Goal: Browse casually

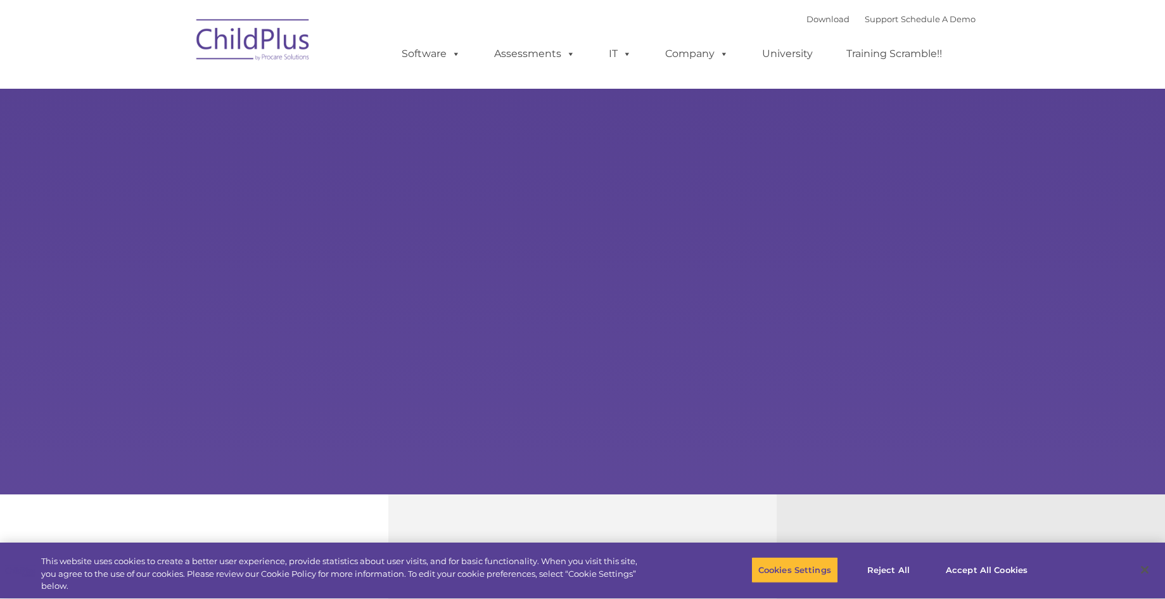
select select "MEDIUM"
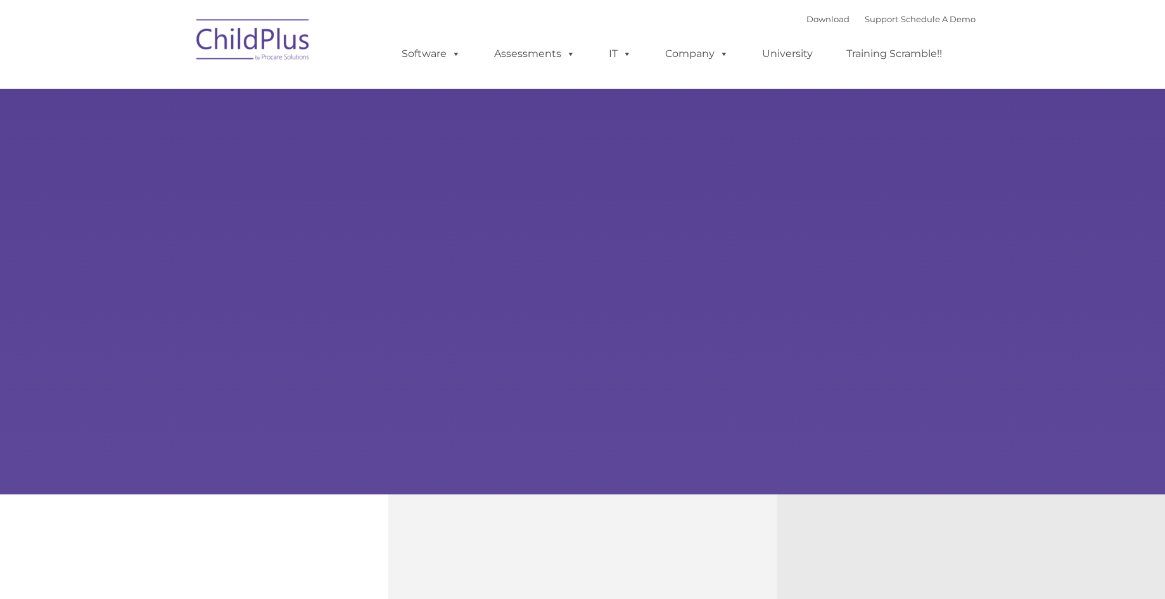
type input ""
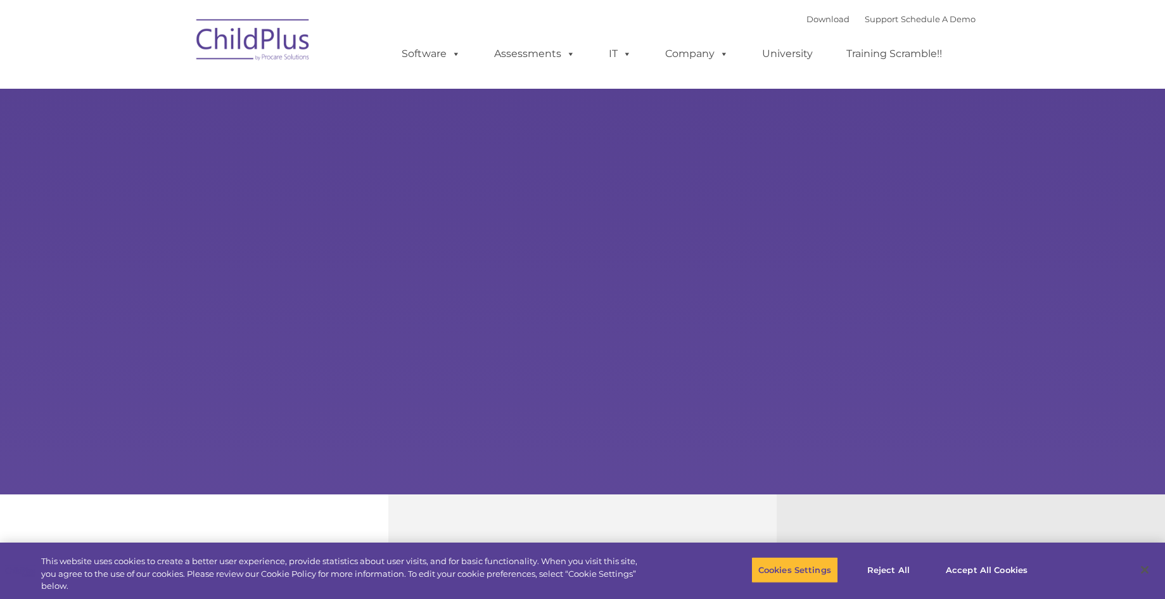
select select "MEDIUM"
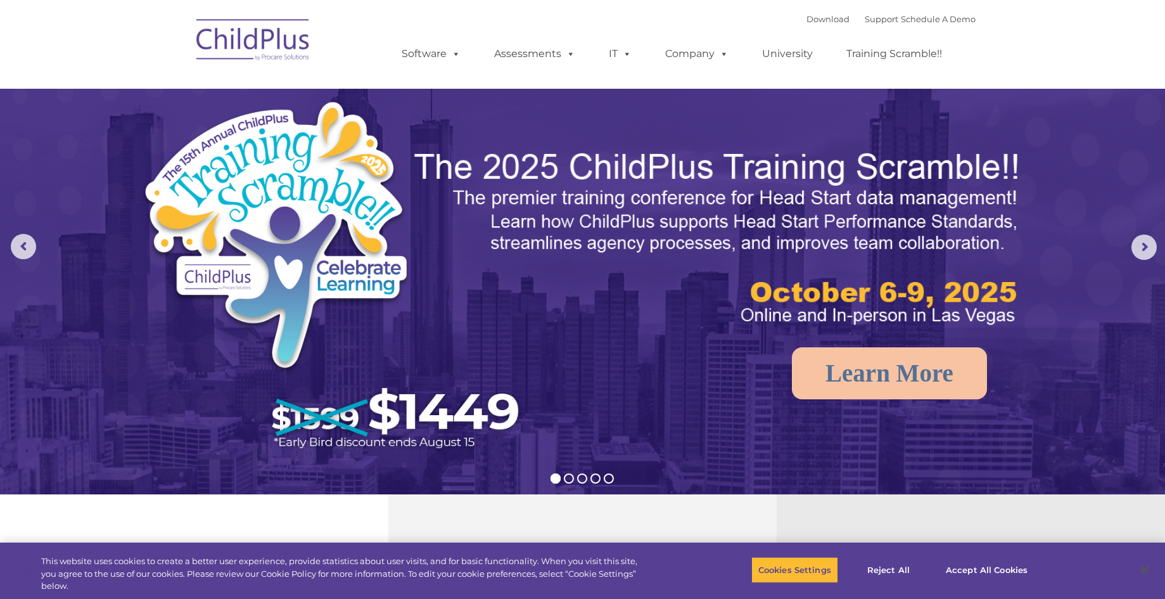
click at [329, 371] on img at bounding box center [337, 280] width 392 height 362
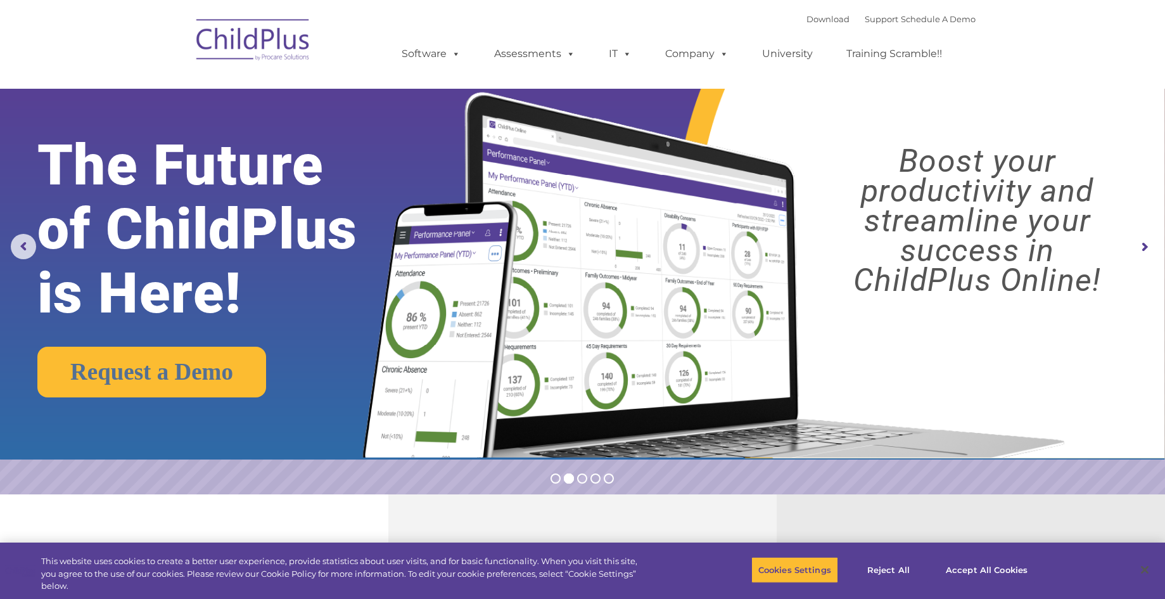
click at [1147, 248] on rs-arrow at bounding box center [1144, 246] width 25 height 25
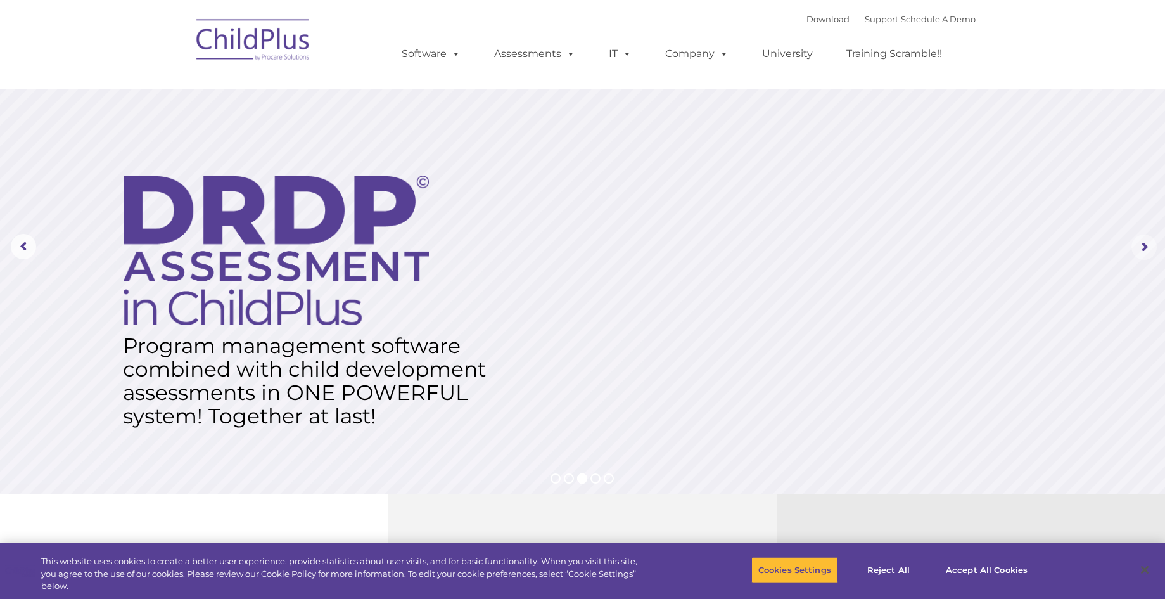
click at [1145, 248] on rs-arrow at bounding box center [1144, 246] width 25 height 25
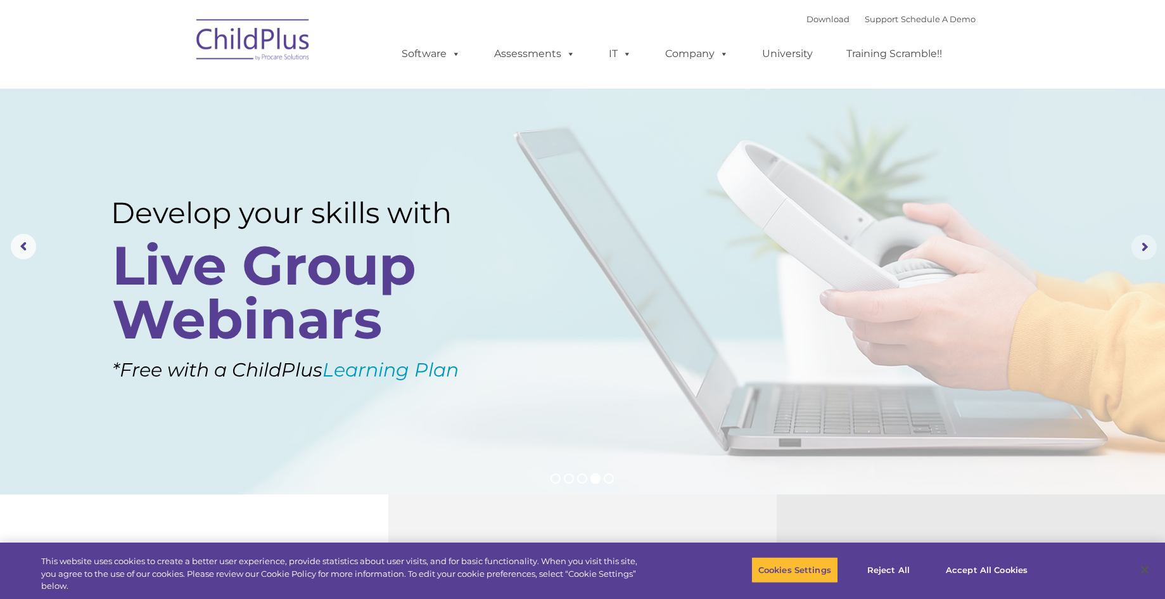
click at [1137, 255] on rs-arrow at bounding box center [1144, 246] width 25 height 25
click at [1136, 250] on rs-arrow at bounding box center [1144, 246] width 25 height 25
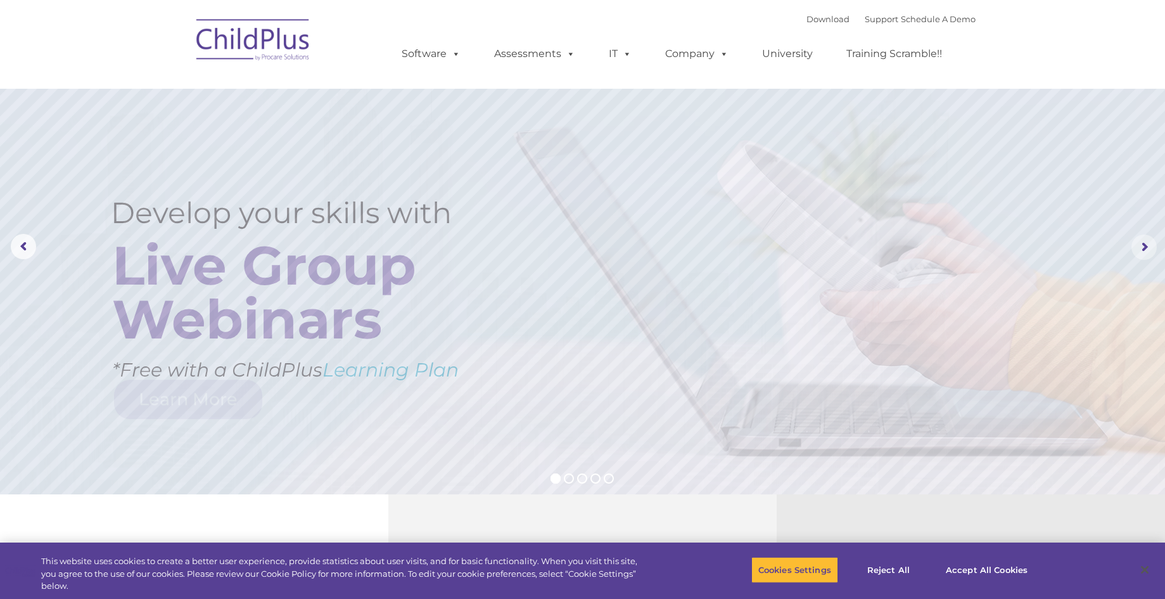
click at [1137, 256] on rs-arrow at bounding box center [1144, 246] width 25 height 25
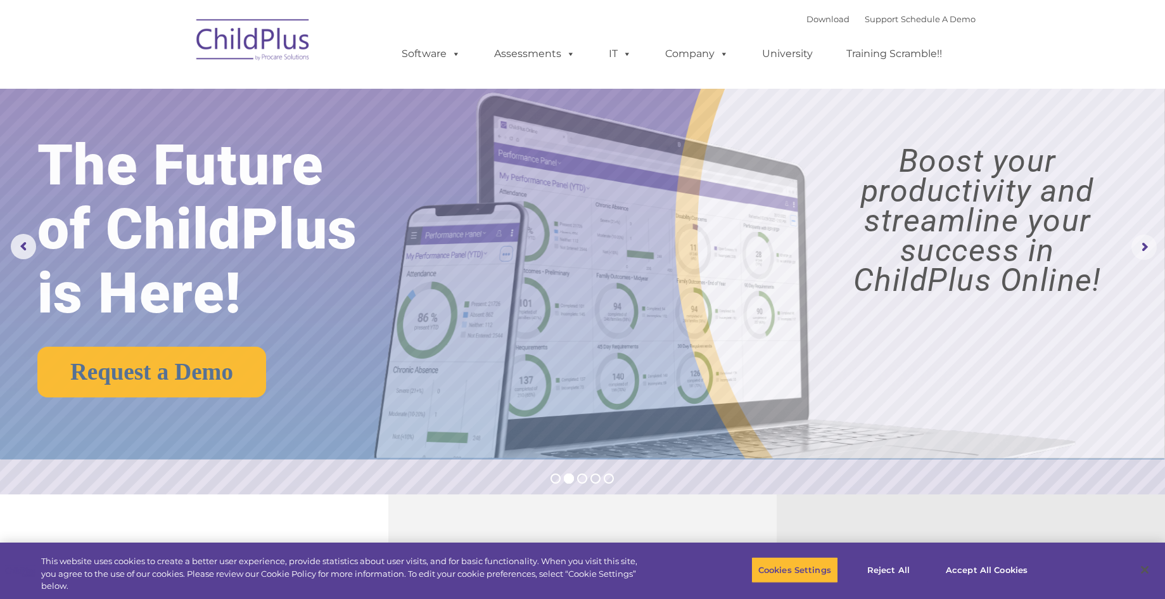
click at [1135, 252] on rs-arrow at bounding box center [1144, 246] width 25 height 25
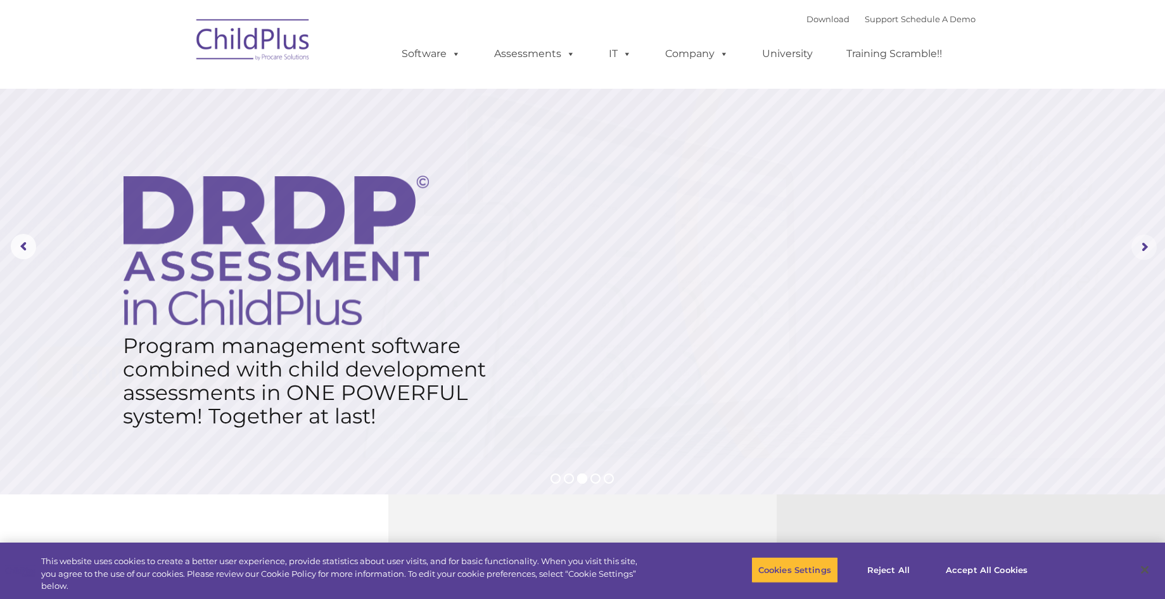
click at [1144, 246] on rs-arrow at bounding box center [1144, 246] width 25 height 25
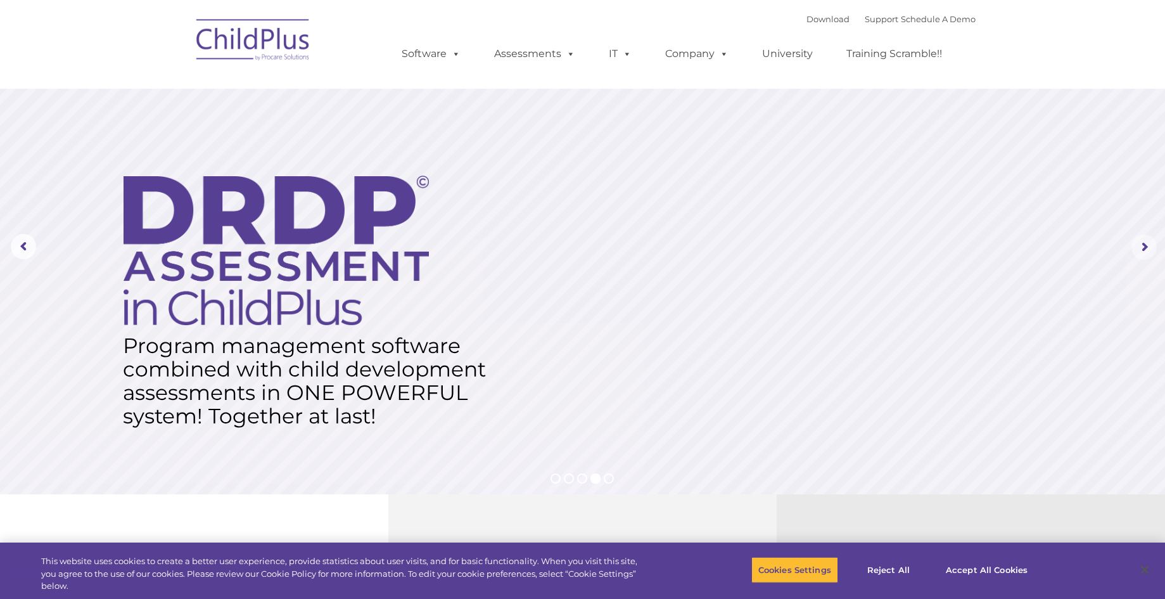
click at [1142, 251] on rs-arrow at bounding box center [1144, 246] width 25 height 25
click at [1147, 247] on rs-arrow at bounding box center [1144, 246] width 25 height 25
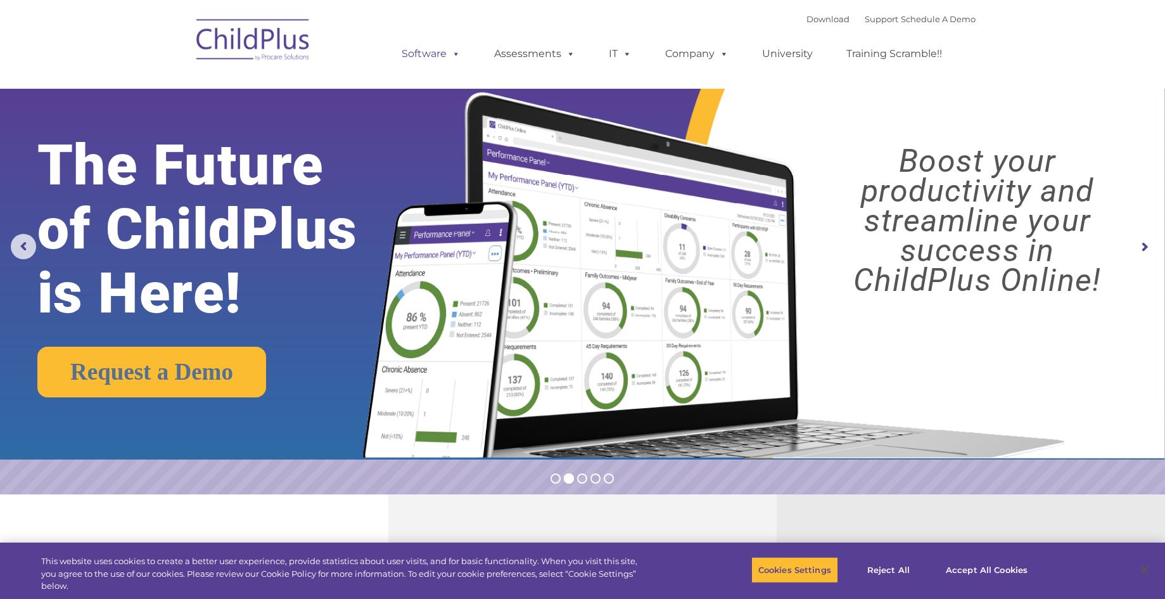
click at [459, 54] on span at bounding box center [454, 54] width 14 height 12
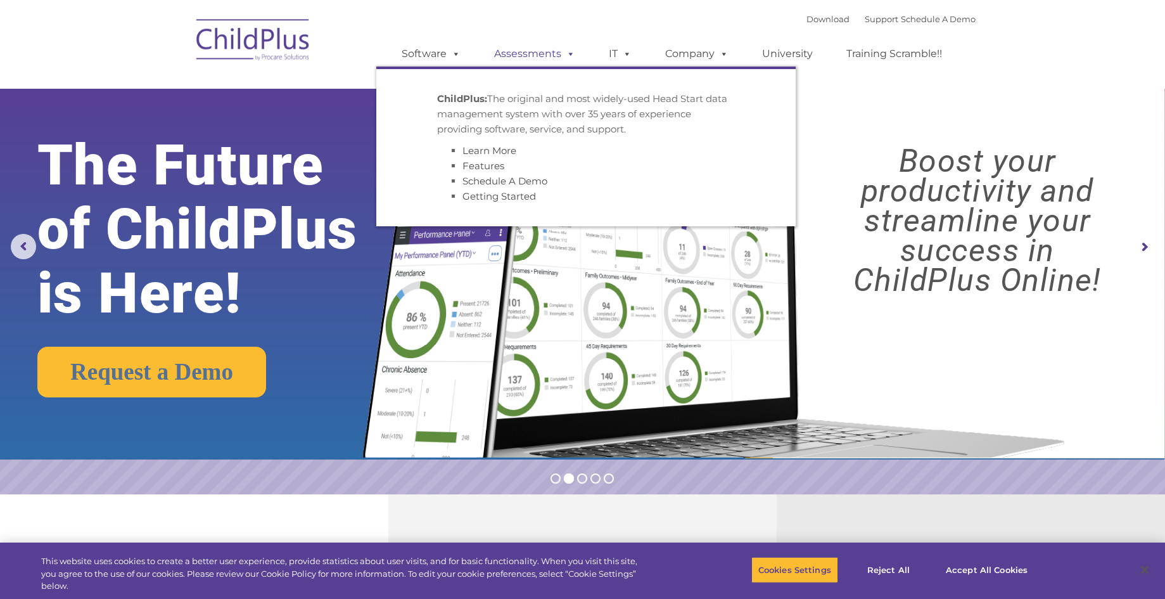
click at [565, 53] on span at bounding box center [568, 54] width 14 height 12
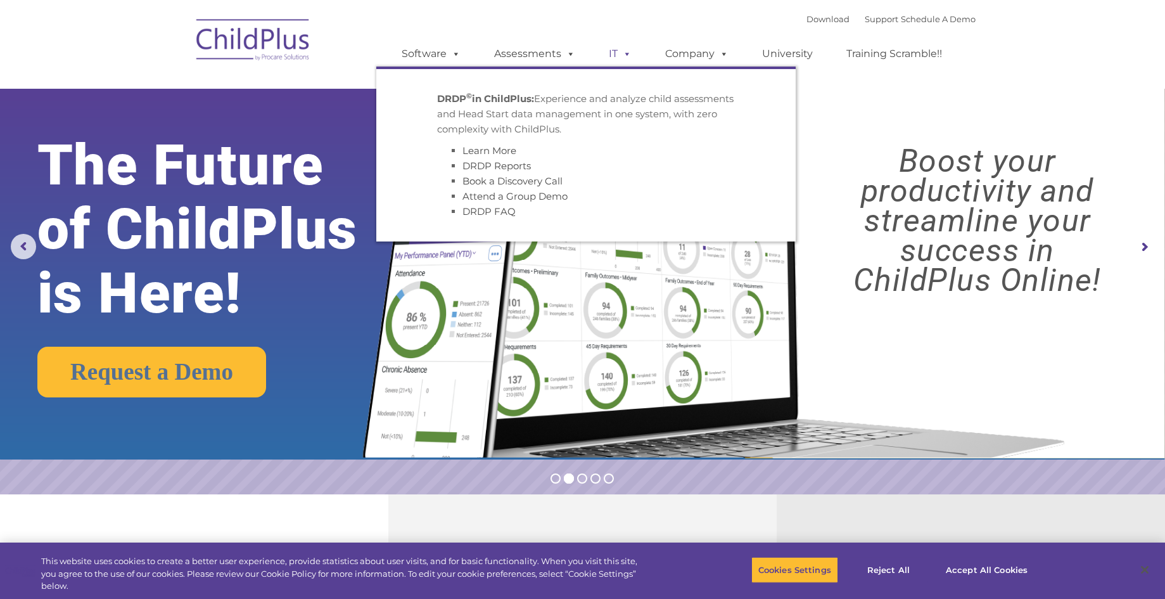
click at [627, 51] on span at bounding box center [625, 54] width 14 height 12
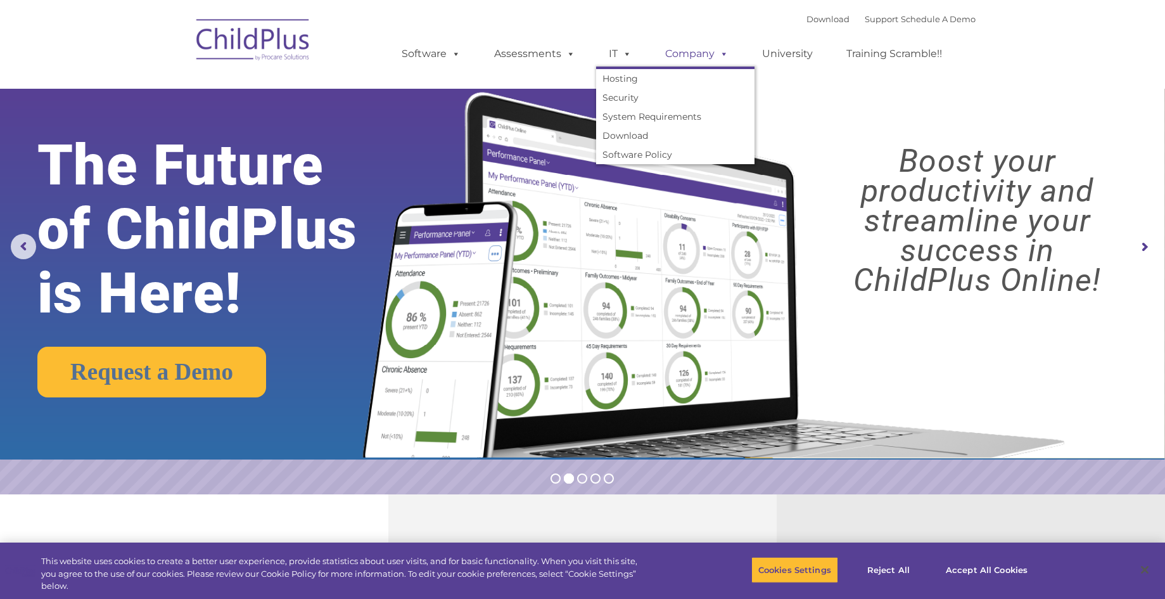
click at [725, 54] on span at bounding box center [722, 54] width 14 height 12
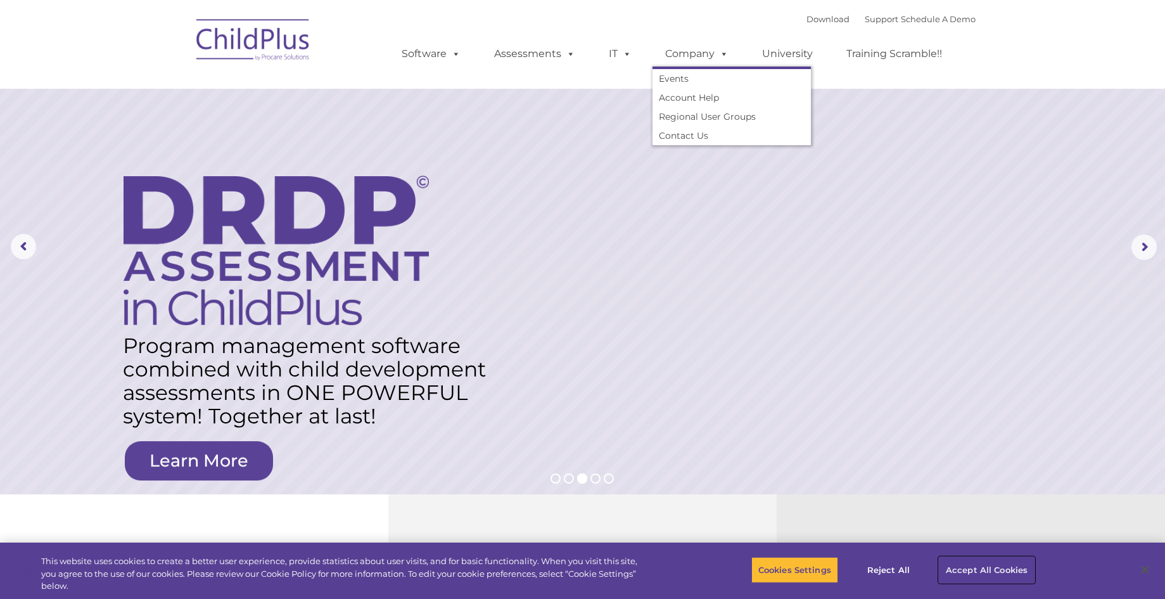
click at [1010, 568] on button "Accept All Cookies" at bounding box center [987, 569] width 96 height 27
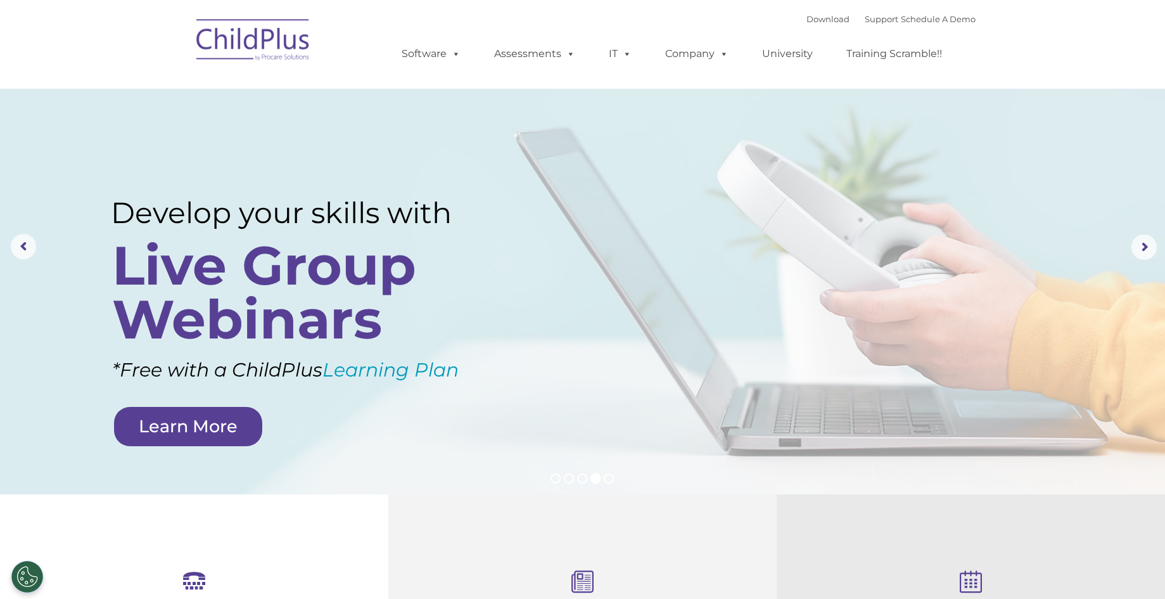
scroll to position [3, 0]
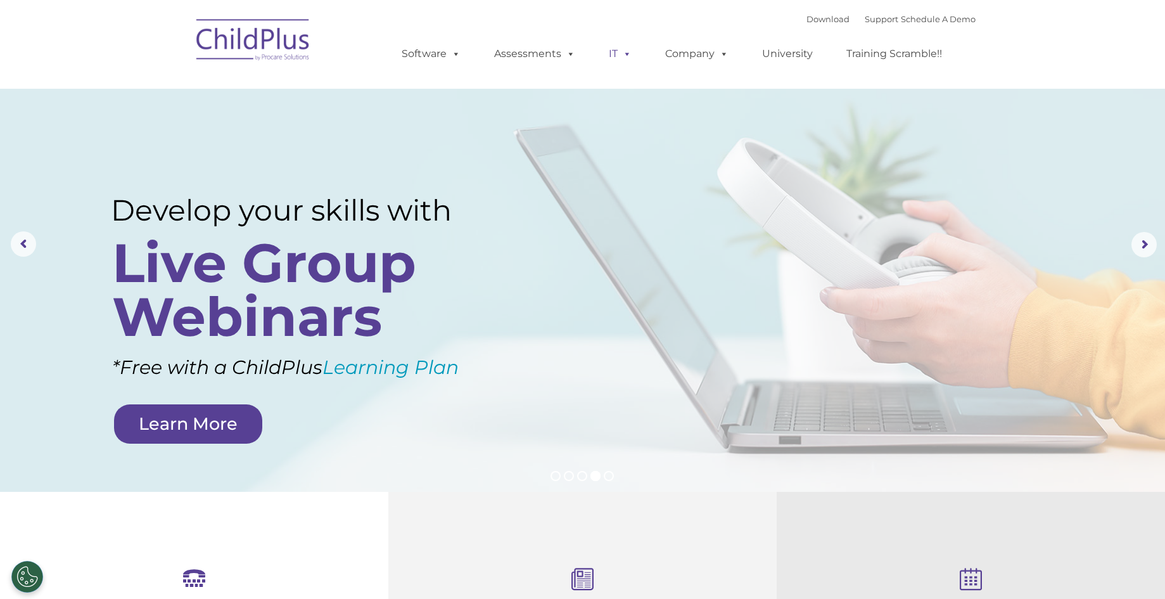
click at [624, 57] on span at bounding box center [625, 54] width 14 height 12
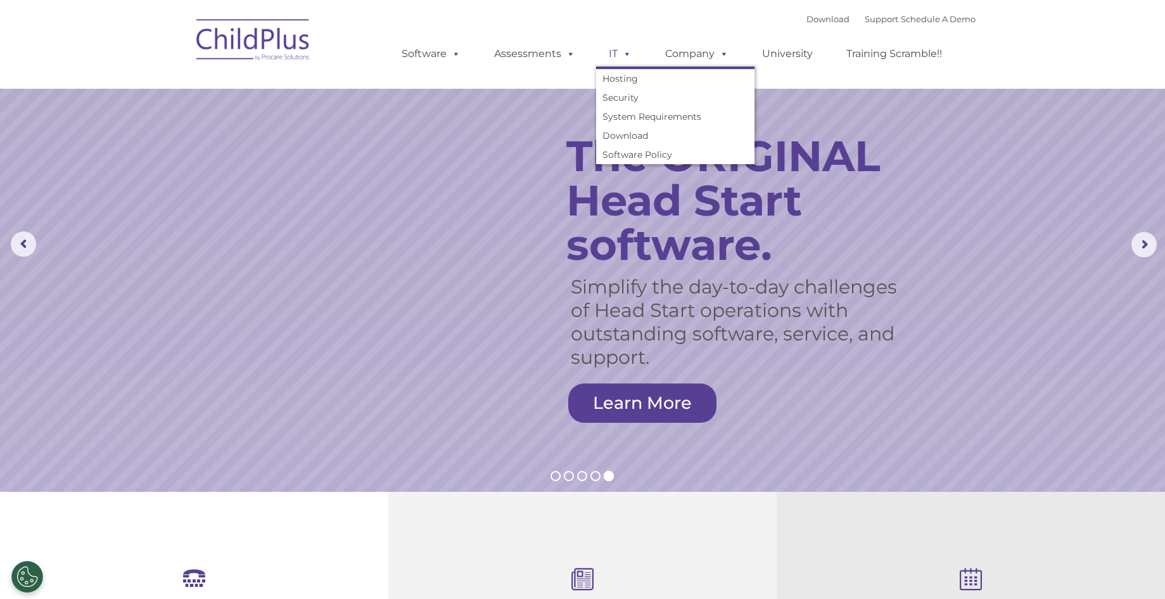
click at [914, 341] on rs-slide "Simplify the day-to-day challenges of Head Start operations with outstanding so…" at bounding box center [582, 244] width 1165 height 494
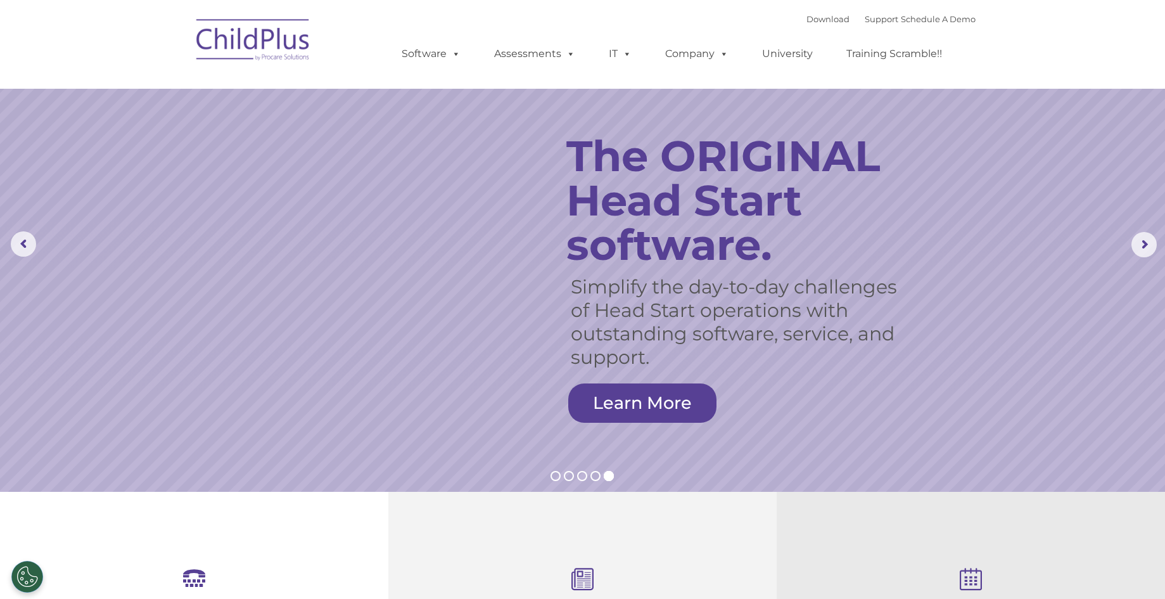
click at [599, 580] on icon at bounding box center [583, 580] width 262 height 24
click at [585, 589] on icon at bounding box center [583, 580] width 262 height 24
click at [972, 584] on icon at bounding box center [971, 580] width 262 height 24
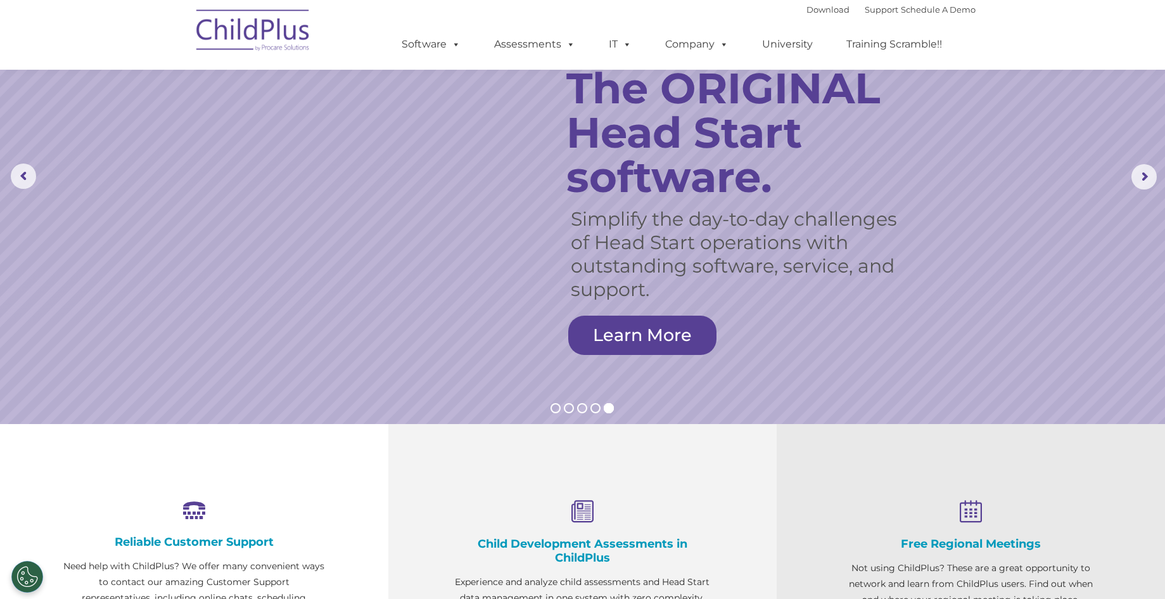
scroll to position [0, 0]
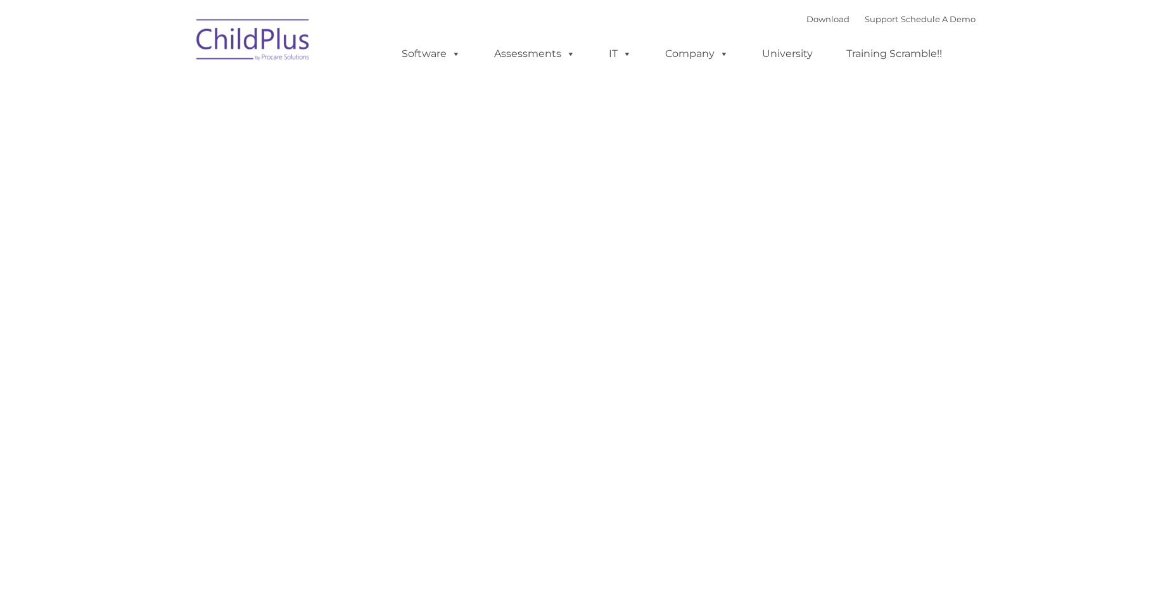
type input ""
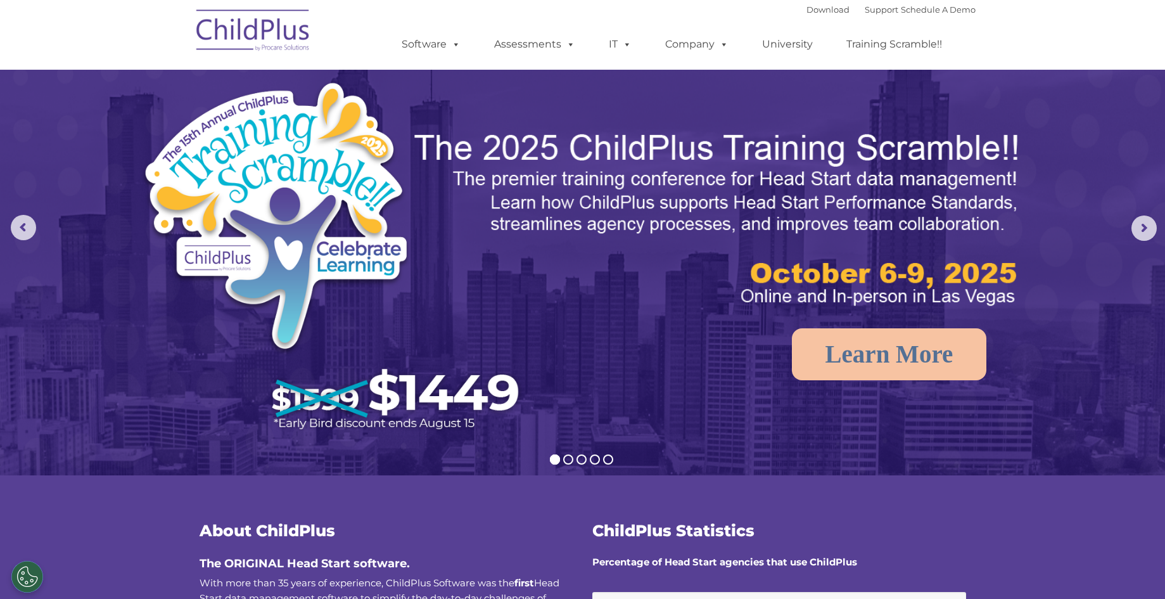
click at [1149, 231] on rs-arrow at bounding box center [1144, 227] width 25 height 25
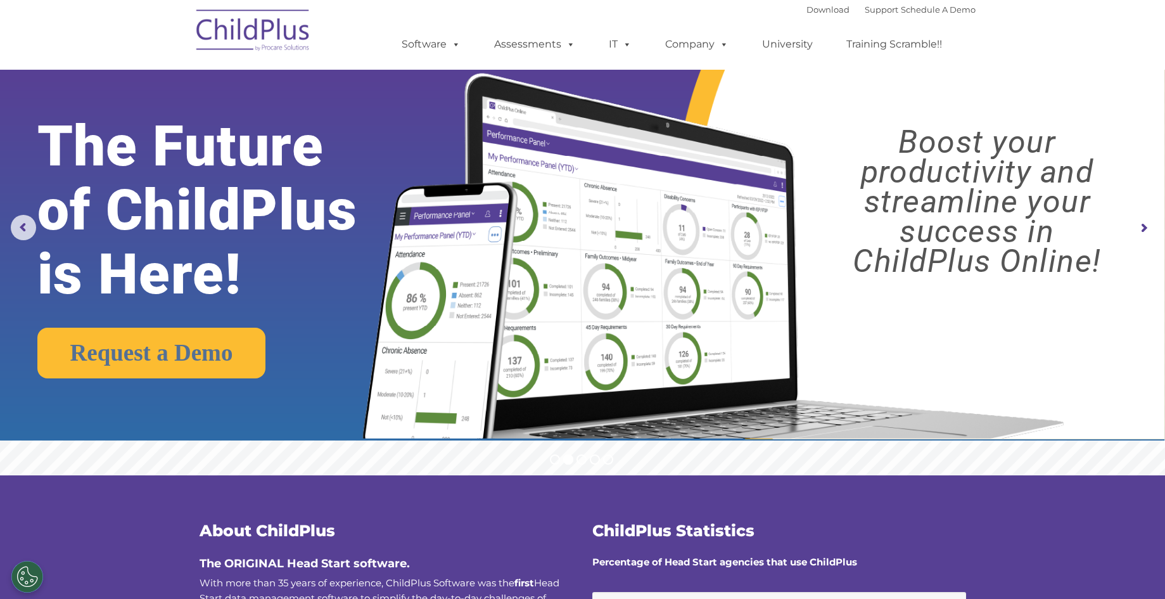
click at [1147, 235] on rs-arrow at bounding box center [1144, 227] width 25 height 25
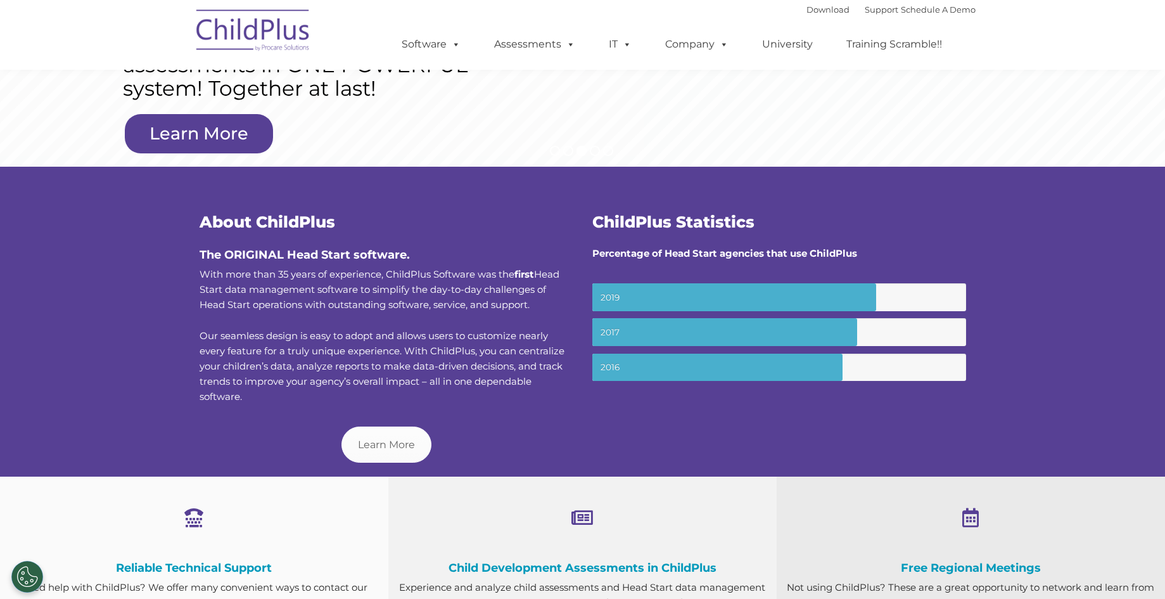
scroll to position [305, 0]
